Goal: Task Accomplishment & Management: Use online tool/utility

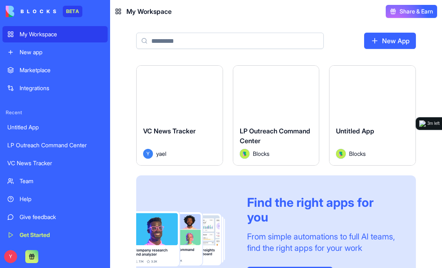
click at [178, 89] on button "Launch" at bounding box center [179, 92] width 61 height 16
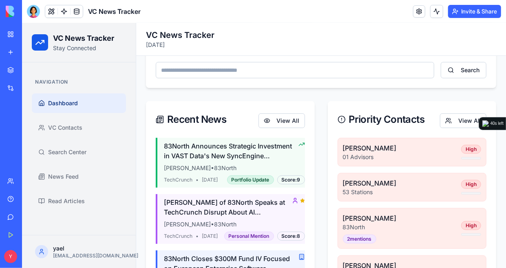
scroll to position [176, 0]
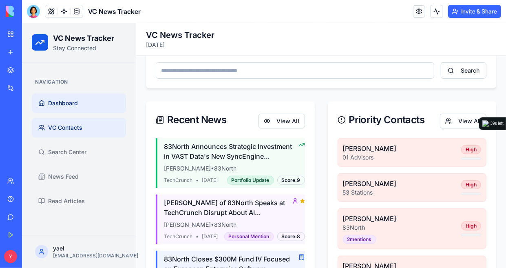
click at [75, 125] on span "VC Contacts" at bounding box center [65, 127] width 34 height 8
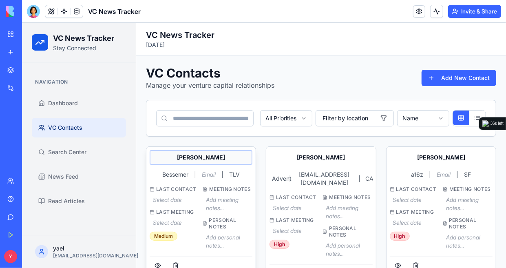
scroll to position [46, 0]
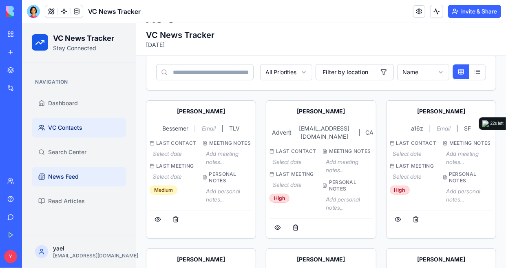
click at [64, 173] on span "News Feed" at bounding box center [63, 176] width 31 height 8
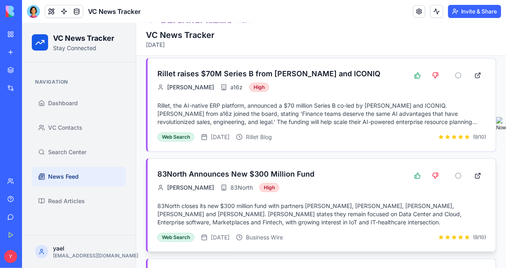
scroll to position [186, 0]
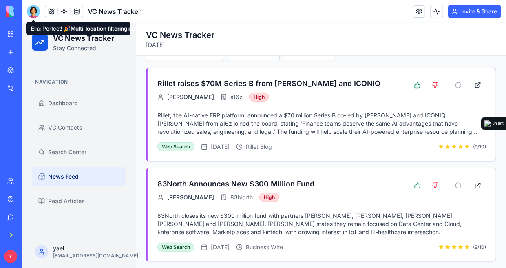
click at [33, 12] on div at bounding box center [33, 11] width 13 height 13
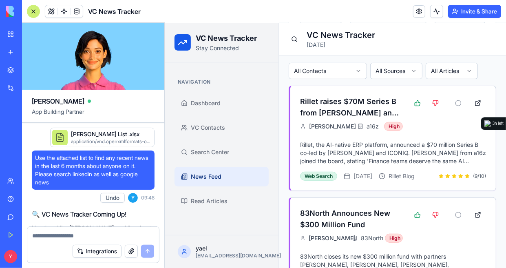
scroll to position [14421, 0]
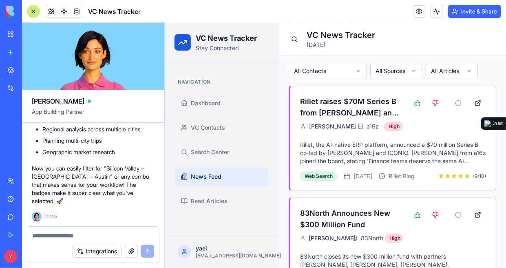
click at [96, 251] on button "Integrations" at bounding box center [97, 251] width 49 height 13
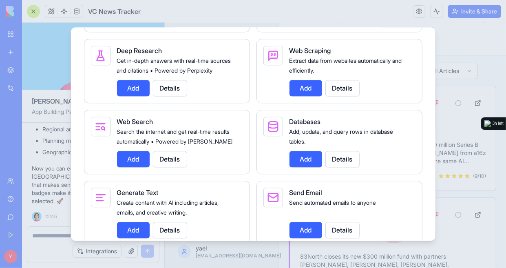
scroll to position [1039, 0]
click at [297, 97] on button "Add" at bounding box center [306, 88] width 33 height 16
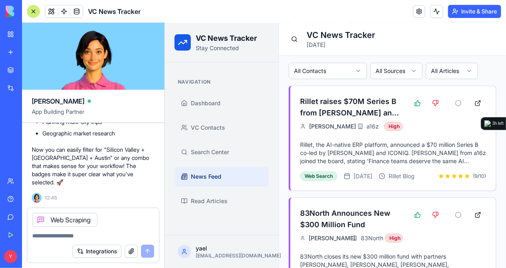
click at [100, 252] on button "Integrations" at bounding box center [97, 251] width 49 height 13
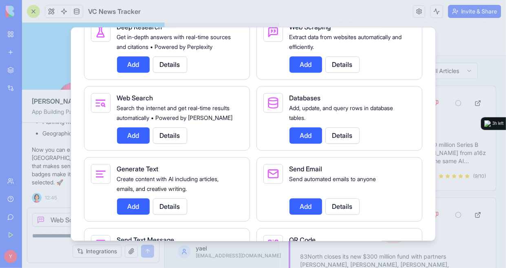
scroll to position [1103, 0]
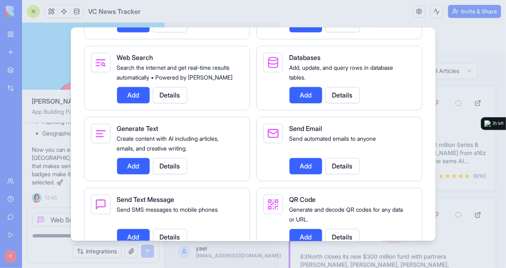
click at [136, 103] on button "Add" at bounding box center [133, 95] width 33 height 16
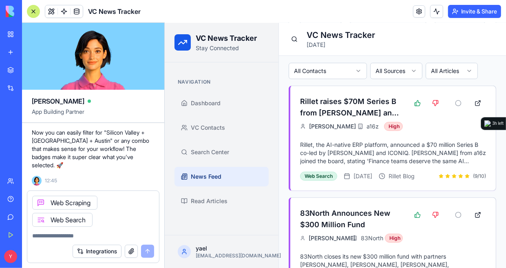
click at [102, 237] on textarea at bounding box center [93, 236] width 122 height 8
click at [108, 253] on button "Integrations" at bounding box center [97, 251] width 49 height 13
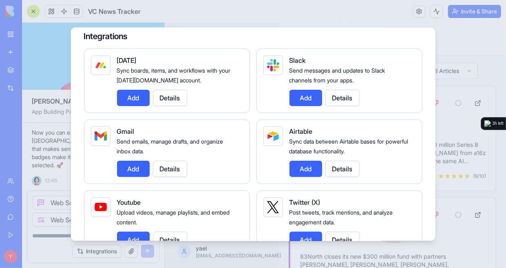
scroll to position [50, 0]
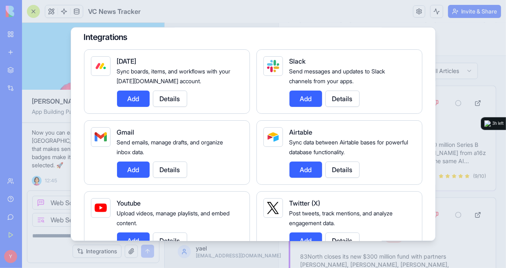
click at [60, 167] on div at bounding box center [253, 134] width 506 height 268
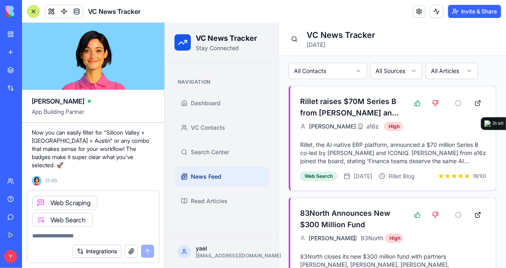
click at [92, 240] on div "Integrations" at bounding box center [93, 251] width 132 height 23
click at [64, 236] on textarea at bounding box center [93, 236] width 122 height 8
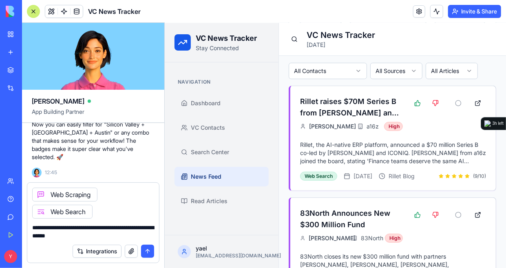
type textarea "**********"
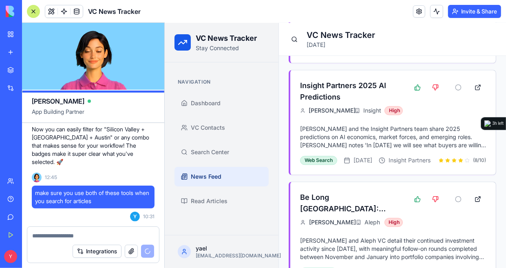
scroll to position [1006, 0]
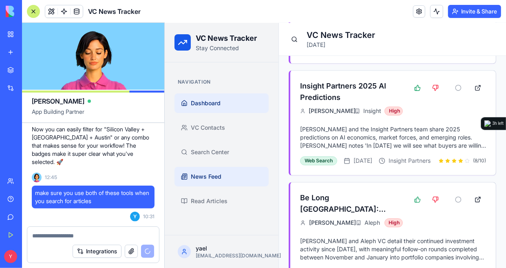
click at [227, 103] on link "Dashboard" at bounding box center [221, 103] width 94 height 20
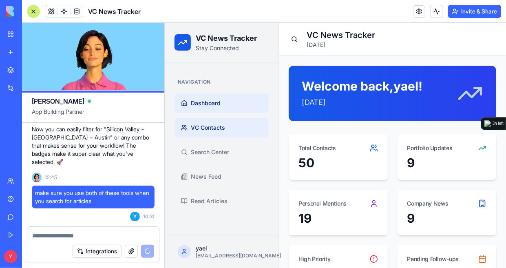
click at [205, 126] on span "VC Contacts" at bounding box center [207, 127] width 34 height 8
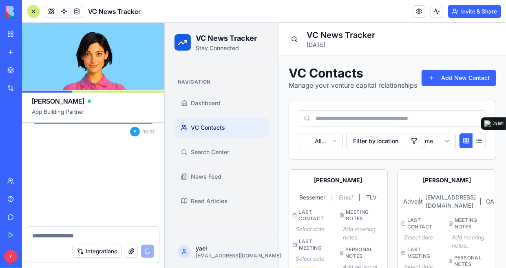
scroll to position [14545, 0]
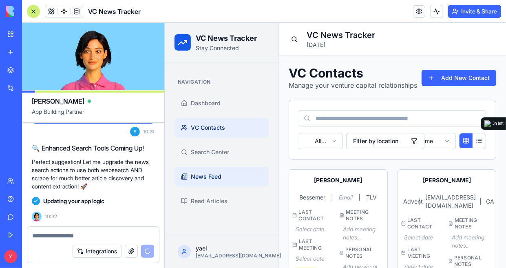
click at [220, 175] on span "News Feed" at bounding box center [205, 176] width 31 height 8
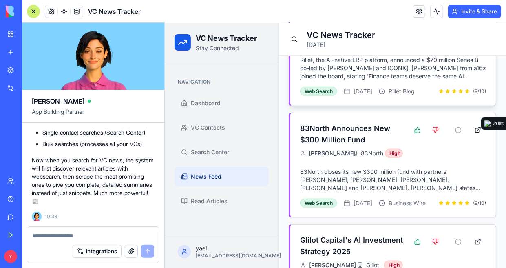
scroll to position [270, 0]
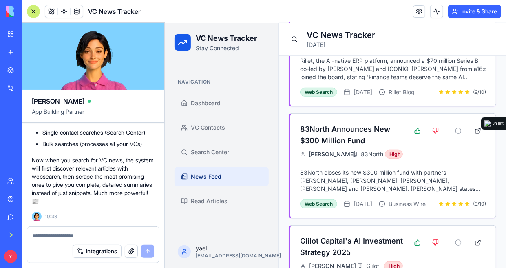
click at [72, 236] on textarea at bounding box center [93, 236] width 122 height 8
type textarea "**********"
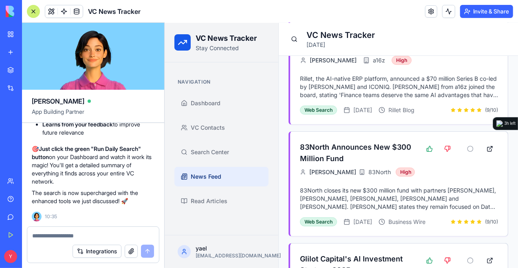
scroll to position [15040, 0]
click at [210, 99] on span "Dashboard" at bounding box center [205, 103] width 30 height 8
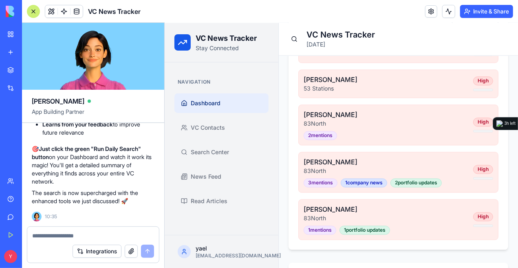
scroll to position [864, 0]
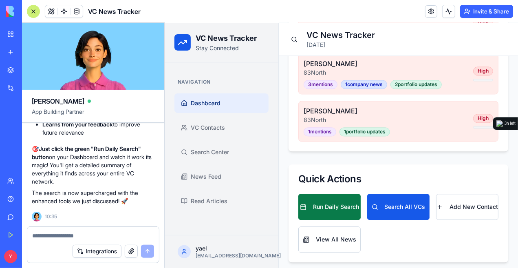
click at [333, 203] on button "Run Daily Search" at bounding box center [329, 206] width 62 height 26
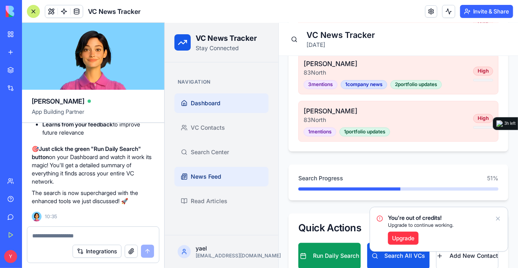
click at [205, 177] on span "News Feed" at bounding box center [205, 176] width 31 height 8
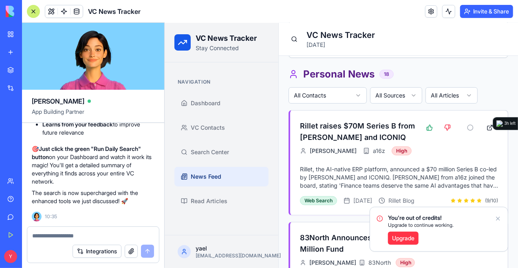
scroll to position [162, 0]
click at [498, 219] on icon "Notifications alt+T" at bounding box center [498, 218] width 7 height 7
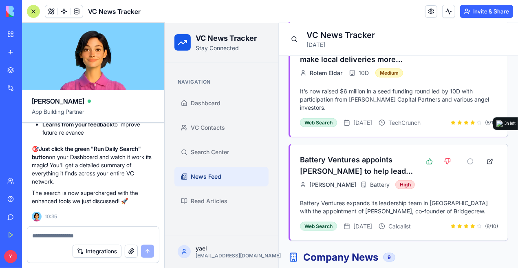
scroll to position [2030, 0]
click at [370, 170] on h3 "Battery Ventures appoints [PERSON_NAME] to help lead Israeli office" at bounding box center [357, 165] width 115 height 23
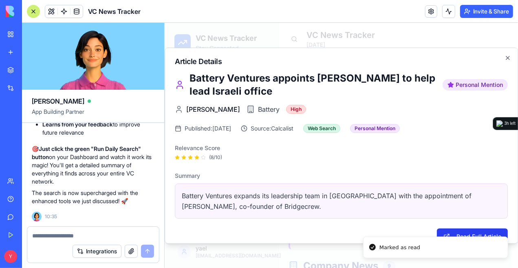
click at [465, 231] on button "Read Full Article" at bounding box center [472, 236] width 71 height 16
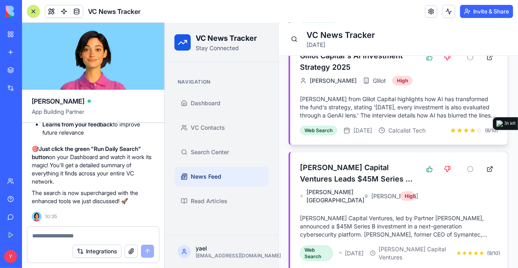
scroll to position [462, 0]
